Goal: Check status: Check status

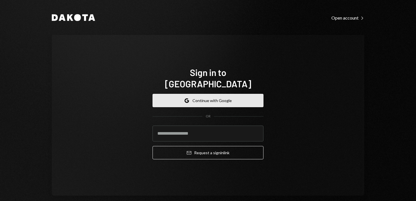
click at [223, 98] on button "Google Continue with Google" at bounding box center [207, 100] width 111 height 13
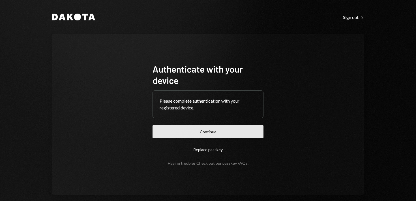
click at [214, 127] on button "Continue" at bounding box center [207, 131] width 111 height 13
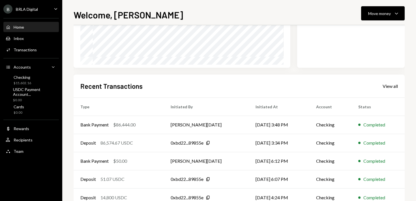
scroll to position [113, 0]
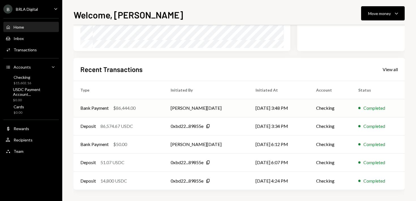
click at [136, 109] on div "$86,444.00" at bounding box center [124, 107] width 22 height 7
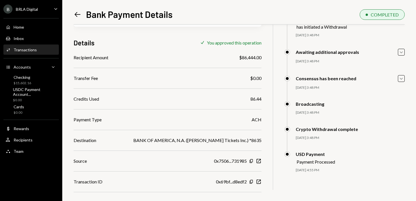
scroll to position [61, 0]
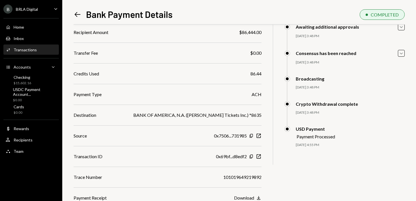
click at [233, 178] on div "101019649219892" at bounding box center [242, 176] width 38 height 7
copy div "101019649219892"
